Goal: Information Seeking & Learning: Understand process/instructions

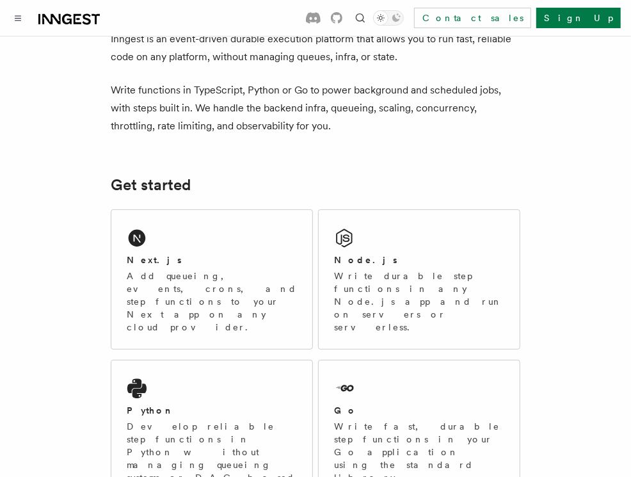
click at [242, 291] on p "Add queueing, events, crons, and step functions to your Next app on any cloud p…" at bounding box center [212, 301] width 170 height 64
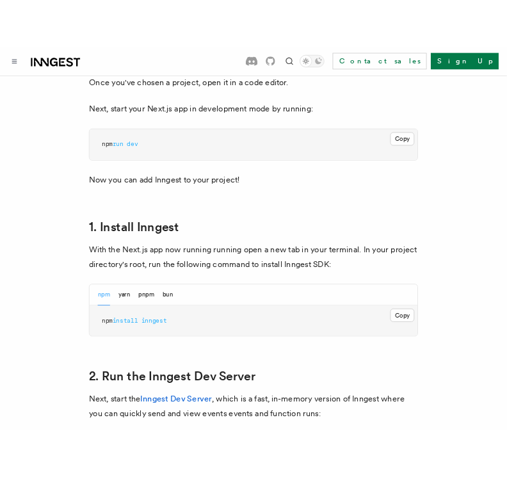
scroll to position [603, 0]
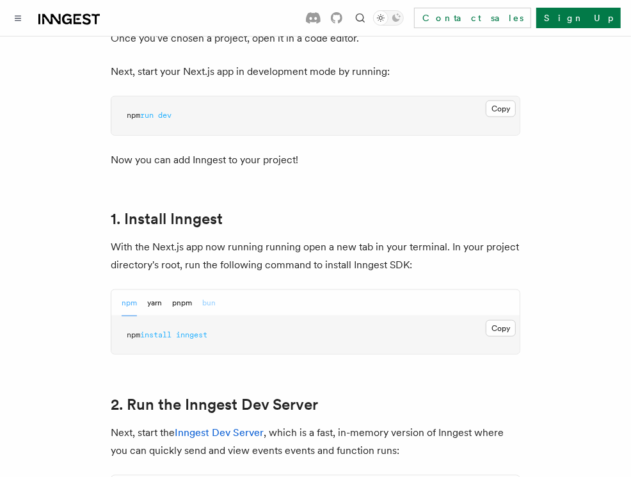
click at [210, 290] on button "bun" at bounding box center [208, 303] width 13 height 26
click at [494, 320] on button "Copy Copied" at bounding box center [500, 328] width 30 height 17
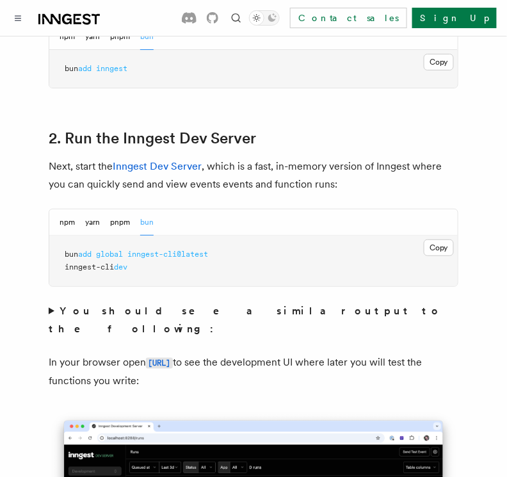
scroll to position [870, 0]
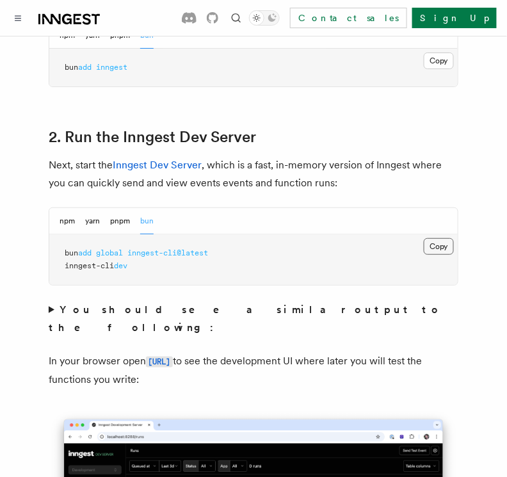
click at [430, 238] on button "Copy Copied" at bounding box center [438, 246] width 30 height 17
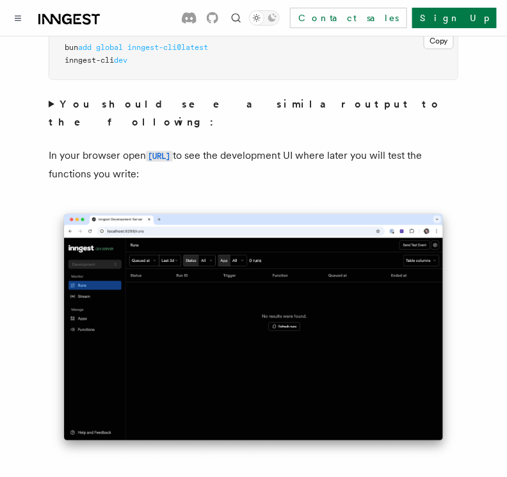
scroll to position [948, 0]
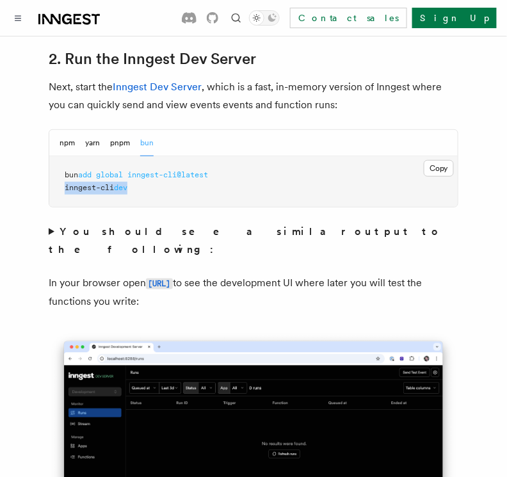
drag, startPoint x: 65, startPoint y: 165, endPoint x: 149, endPoint y: 171, distance: 84.7
click at [149, 171] on pre "bun add global inngest-cli@latest inngest-cli dev" at bounding box center [253, 181] width 408 height 51
copy span "inngest-cli dev"
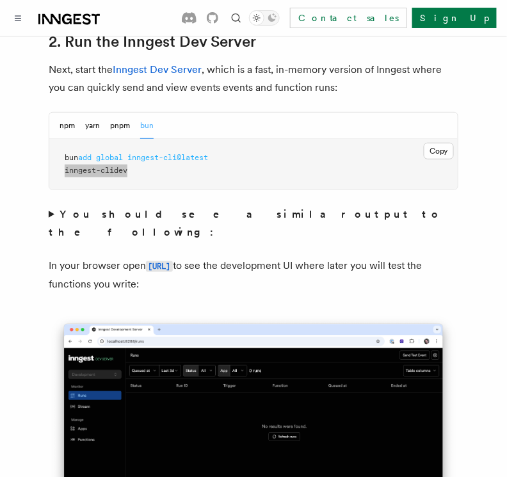
scroll to position [966, 0]
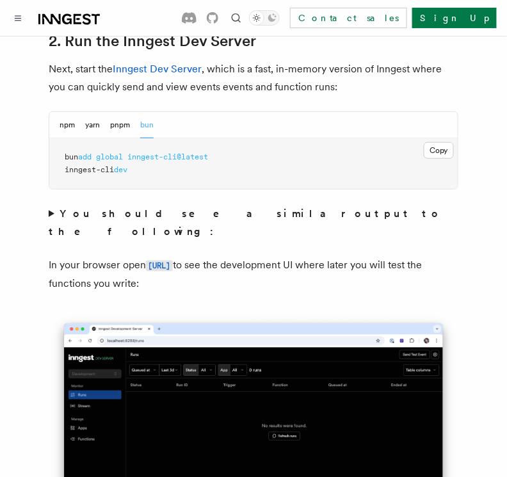
click at [51, 205] on summary "You should see a similar output to the following:" at bounding box center [253, 223] width 409 height 36
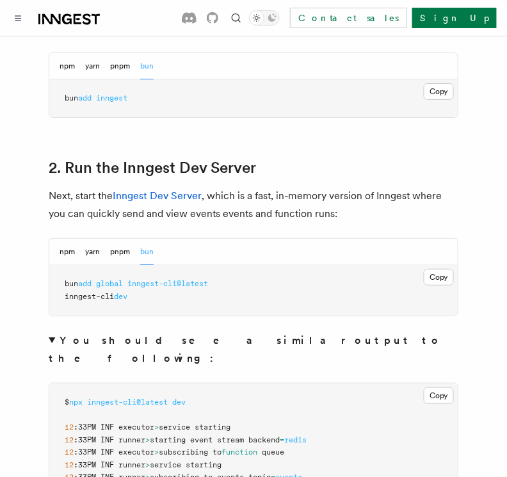
scroll to position [812, 0]
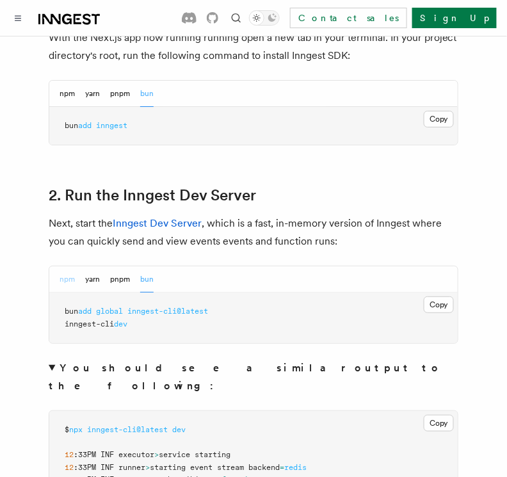
click at [65, 266] on button "npm" at bounding box center [66, 279] width 15 height 26
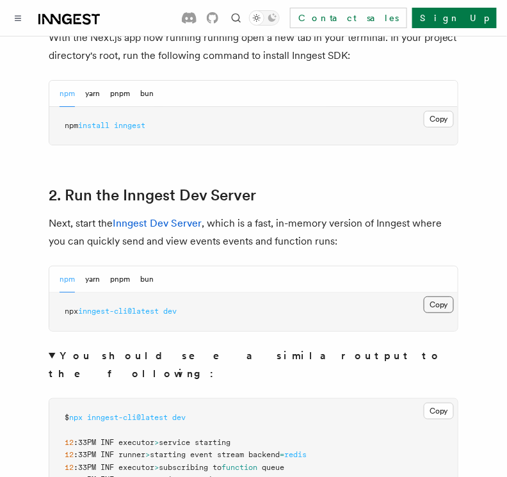
click at [434, 296] on button "Copy Copied" at bounding box center [438, 304] width 30 height 17
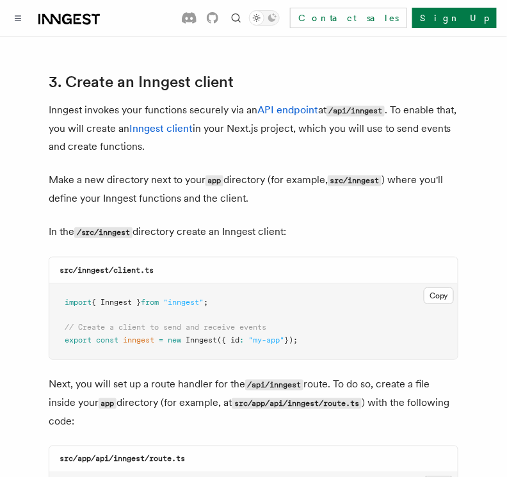
scroll to position [1771, 0]
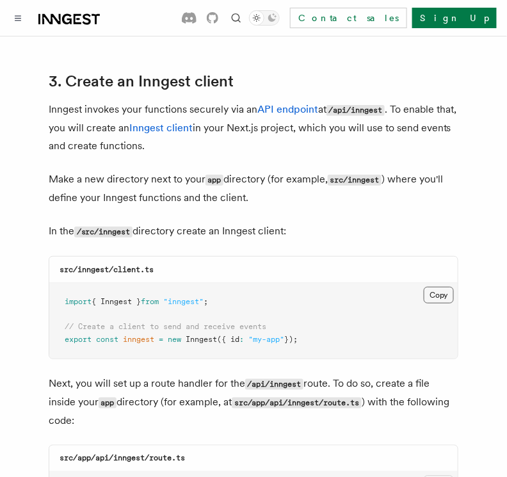
click at [431, 287] on button "Copy Copied" at bounding box center [438, 295] width 30 height 17
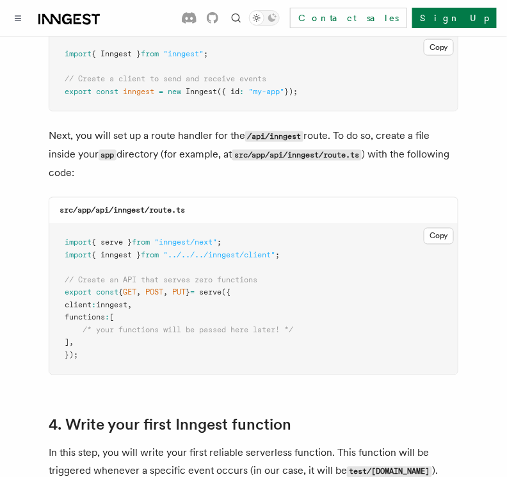
scroll to position [2030, 0]
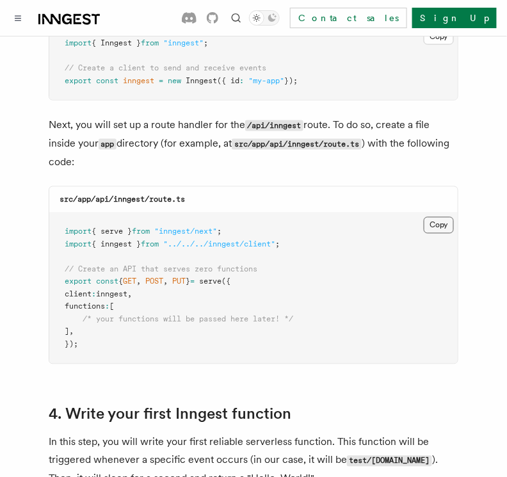
click at [445, 217] on button "Copy Copied" at bounding box center [438, 225] width 30 height 17
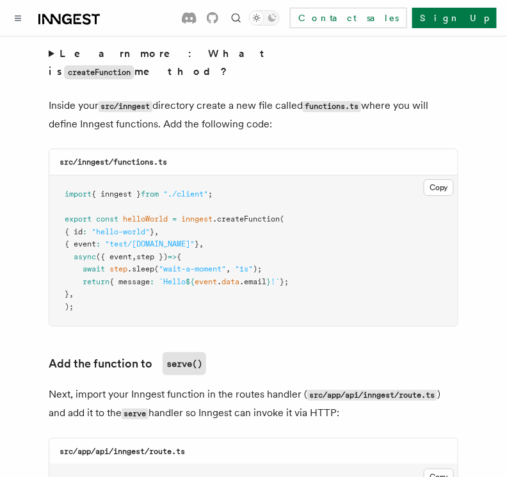
scroll to position [2562, 0]
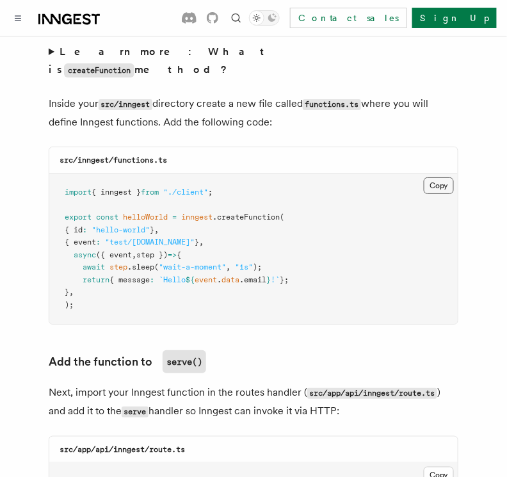
click at [427, 177] on button "Copy Copied" at bounding box center [438, 185] width 30 height 17
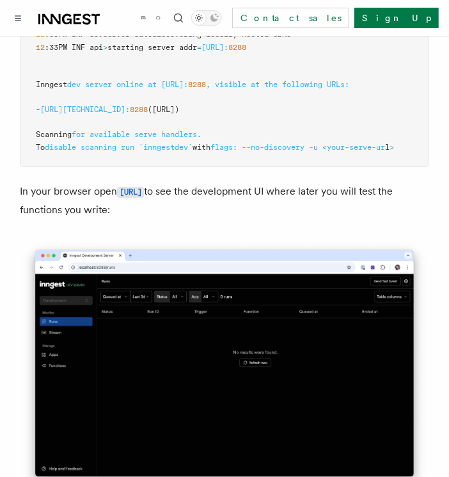
scroll to position [1298, 0]
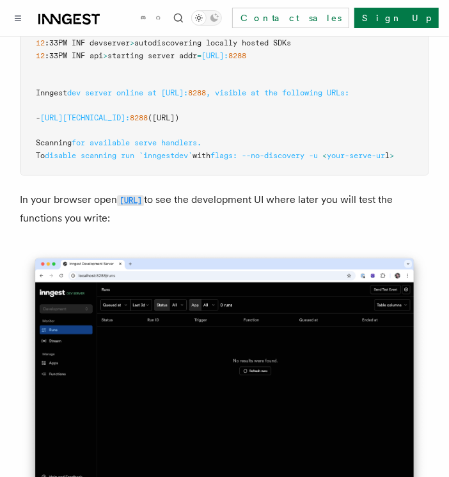
click at [136, 195] on code "[URL]" at bounding box center [130, 200] width 27 height 11
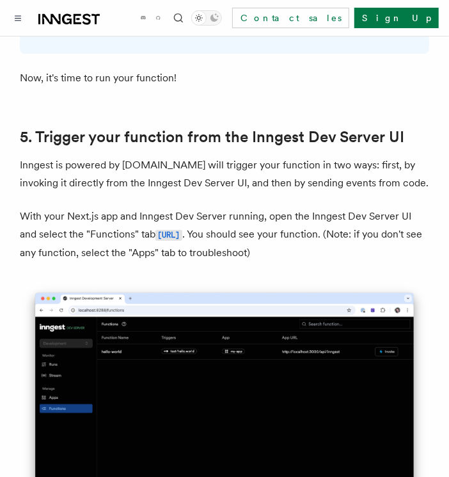
scroll to position [2945, 0]
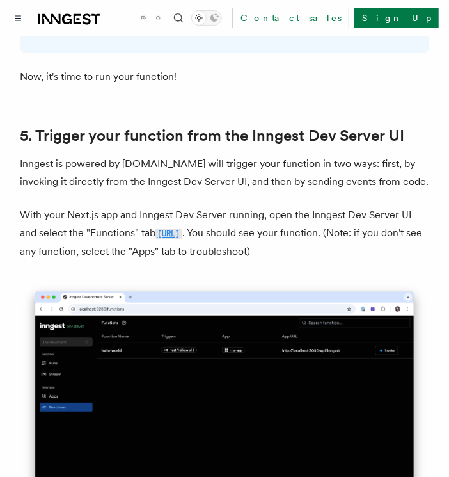
click at [182, 228] on code "http://localhost:8288/functions" at bounding box center [168, 233] width 27 height 11
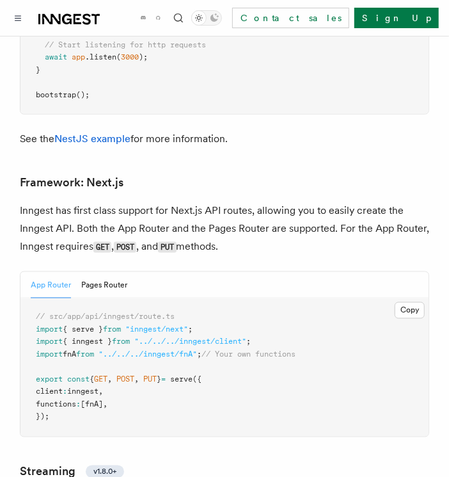
scroll to position [8369, 0]
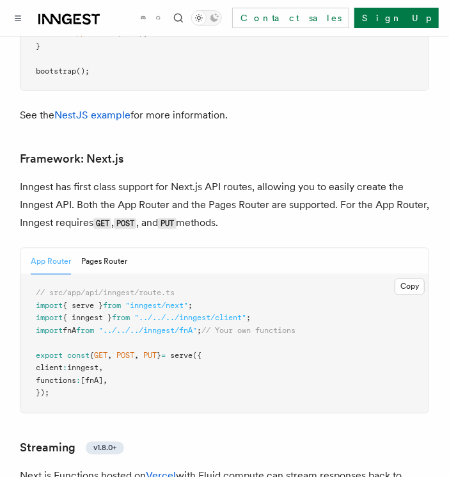
click at [180, 301] on span ""inngest/next"" at bounding box center [156, 305] width 63 height 9
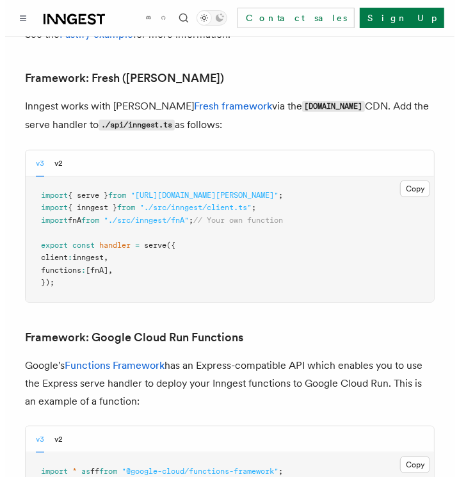
scroll to position [4931, 0]
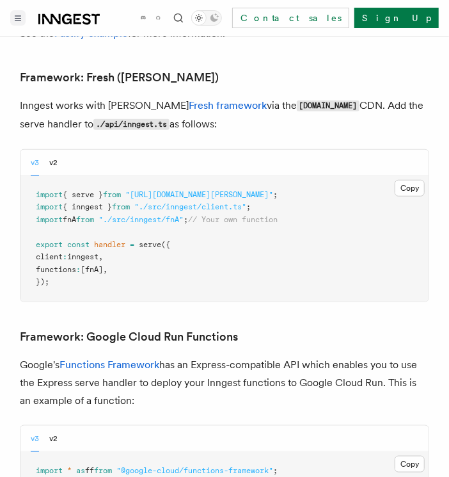
click at [19, 23] on button "Toggle navigation" at bounding box center [17, 17] width 15 height 15
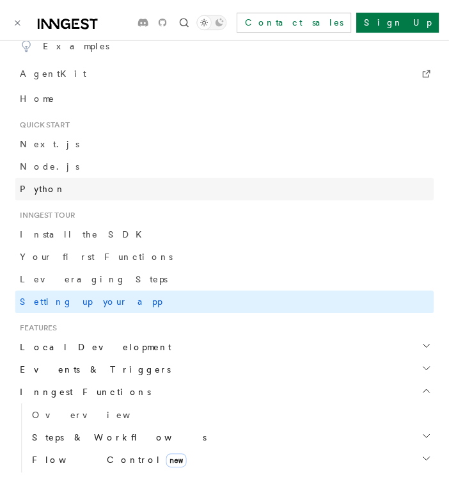
scroll to position [83, 0]
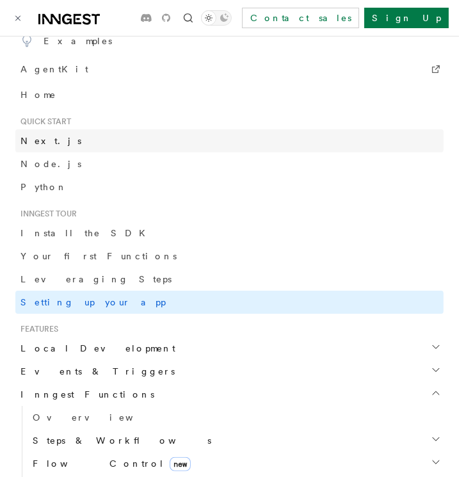
click at [39, 134] on span "Next.js" at bounding box center [50, 140] width 61 height 13
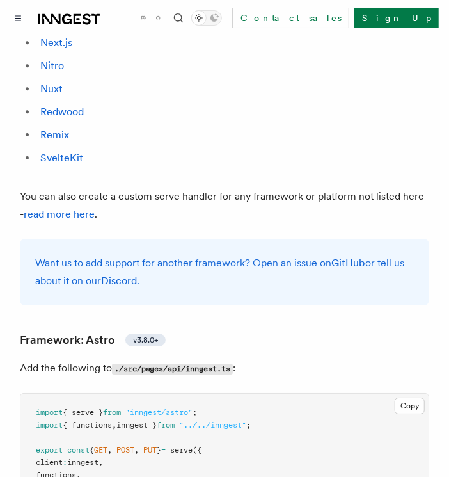
scroll to position [1119, 0]
